Goal: Find specific page/section: Locate a particular part of the current website

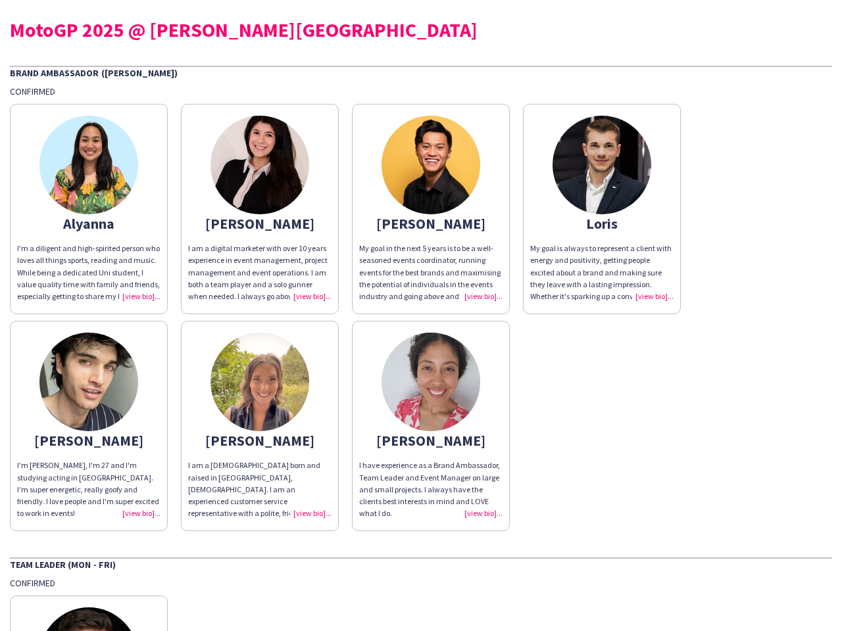
click at [421, 316] on div "Alyanna I'm a diligent and high-spirited person who loves all things sports, re…" at bounding box center [421, 314] width 822 height 434
click at [89, 209] on img at bounding box center [88, 165] width 99 height 99
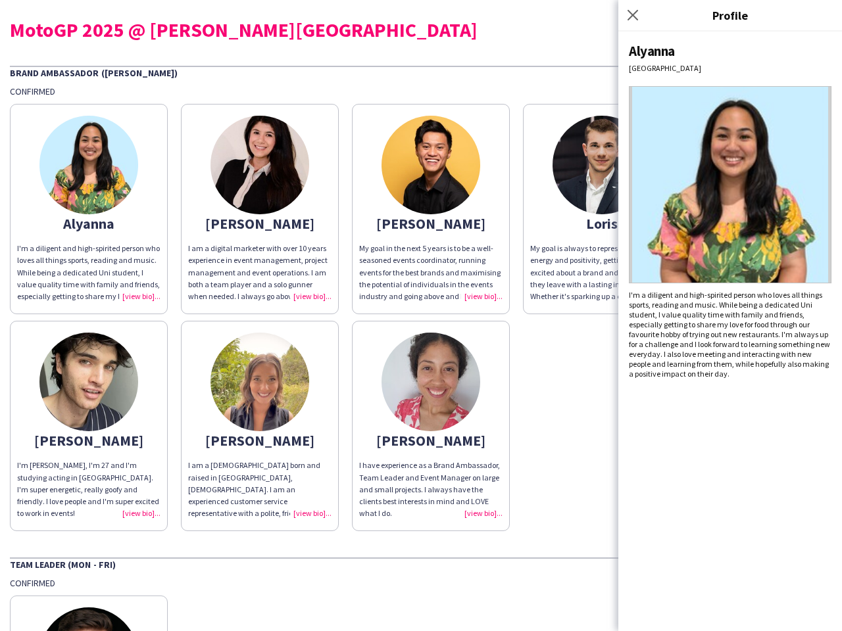
click at [260, 209] on img at bounding box center [259, 165] width 99 height 99
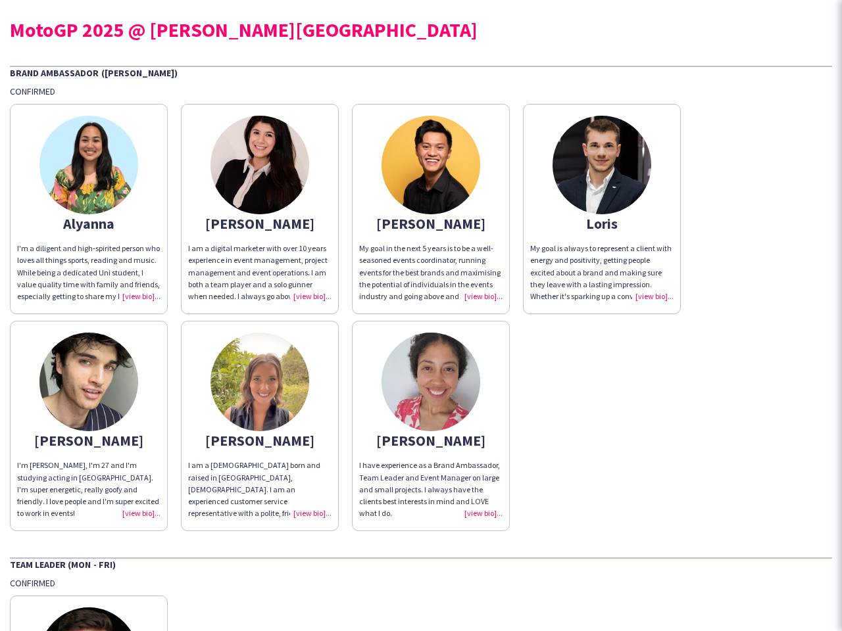
click at [431, 209] on img at bounding box center [430, 165] width 99 height 99
click at [602, 209] on img at bounding box center [601, 165] width 99 height 99
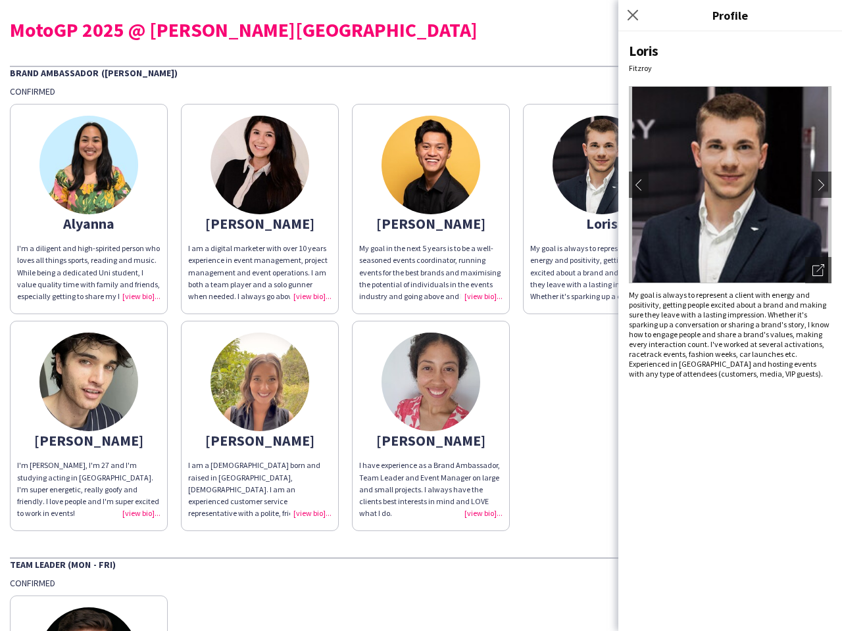
click at [89, 426] on img at bounding box center [88, 382] width 99 height 99
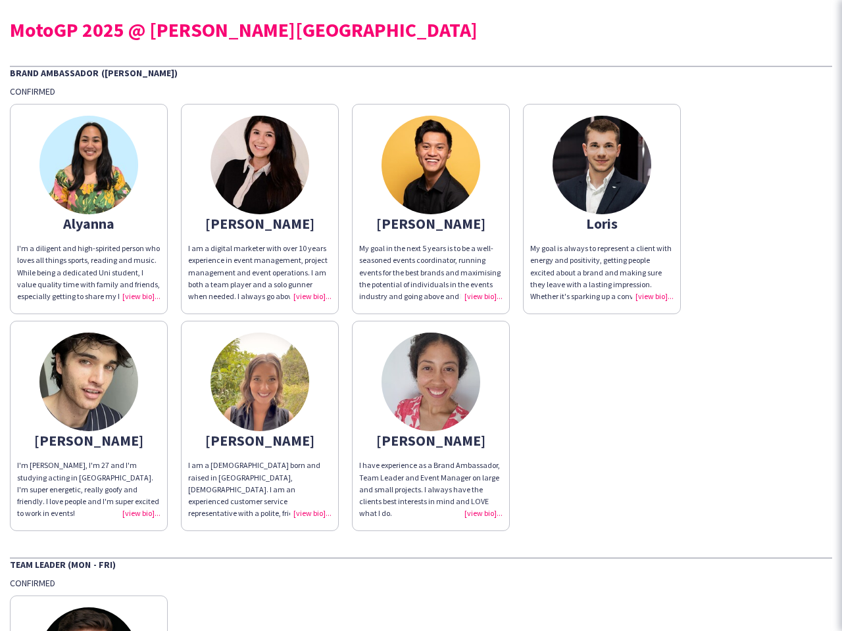
click at [260, 426] on img at bounding box center [259, 382] width 99 height 99
click at [431, 426] on img at bounding box center [430, 382] width 99 height 99
